Goal: Information Seeking & Learning: Learn about a topic

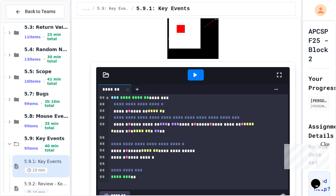
scroll to position [655, 0]
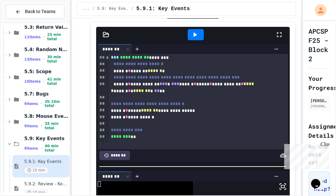
click at [191, 38] on icon at bounding box center [195, 35] width 8 height 8
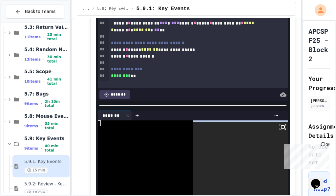
scroll to position [721, 0]
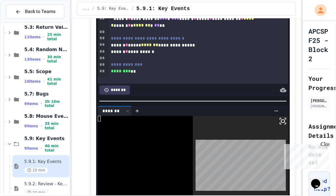
click at [278, 120] on icon at bounding box center [282, 121] width 8 height 8
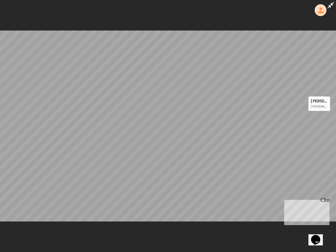
click at [327, 6] on icon at bounding box center [330, 5] width 8 height 8
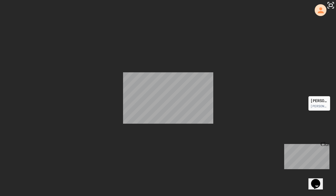
scroll to position [1147, 0]
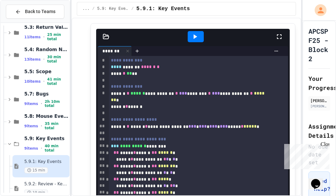
click at [191, 36] on icon at bounding box center [195, 37] width 8 height 8
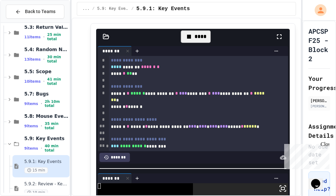
scroll to position [1180, 0]
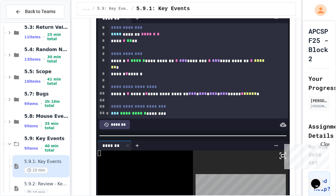
click at [278, 153] on icon at bounding box center [282, 156] width 8 height 8
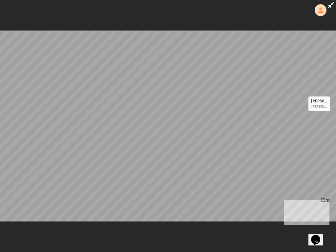
click at [332, 3] on icon at bounding box center [330, 5] width 8 height 8
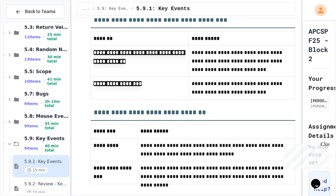
scroll to position [1566, 0]
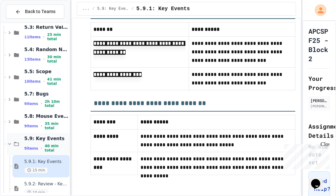
click at [7, 144] on icon at bounding box center [10, 144] width 6 height 6
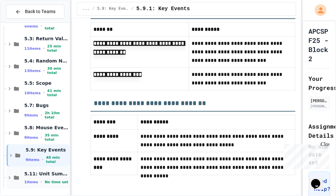
click at [54, 175] on span "5.11: Unit Summary" at bounding box center [46, 174] width 44 height 6
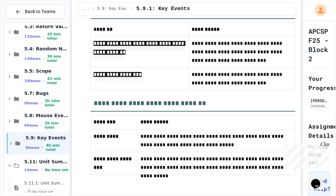
scroll to position [175, 0]
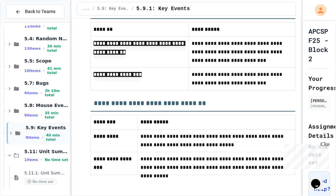
click at [50, 125] on span "5.9: Key Events" at bounding box center [47, 128] width 43 height 6
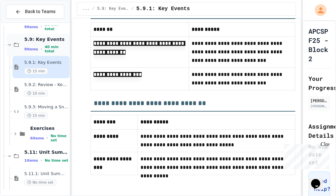
scroll to position [264, 0]
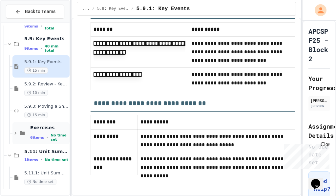
click at [49, 123] on div "Exercises 6 items • No time set" at bounding box center [40, 133] width 57 height 22
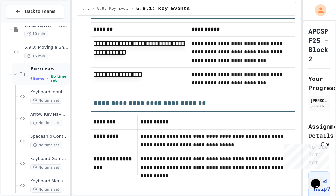
scroll to position [329, 0]
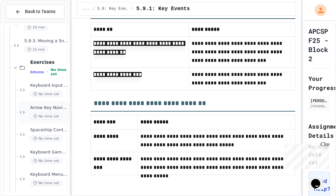
click at [52, 115] on span "No time set" at bounding box center [46, 116] width 32 height 6
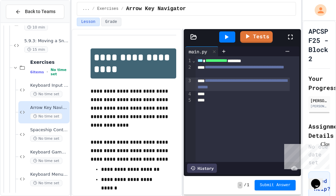
click at [238, 91] on div "**********" at bounding box center [247, 109] width 104 height 106
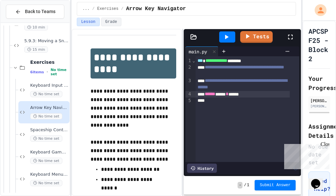
click at [227, 36] on icon at bounding box center [227, 37] width 4 height 5
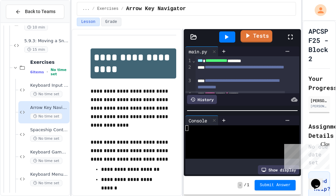
click at [263, 31] on link "Tests" at bounding box center [256, 36] width 32 height 12
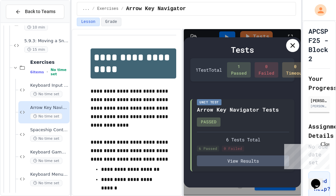
click at [294, 46] on icon at bounding box center [292, 46] width 8 height 8
